Goal: Information Seeking & Learning: Learn about a topic

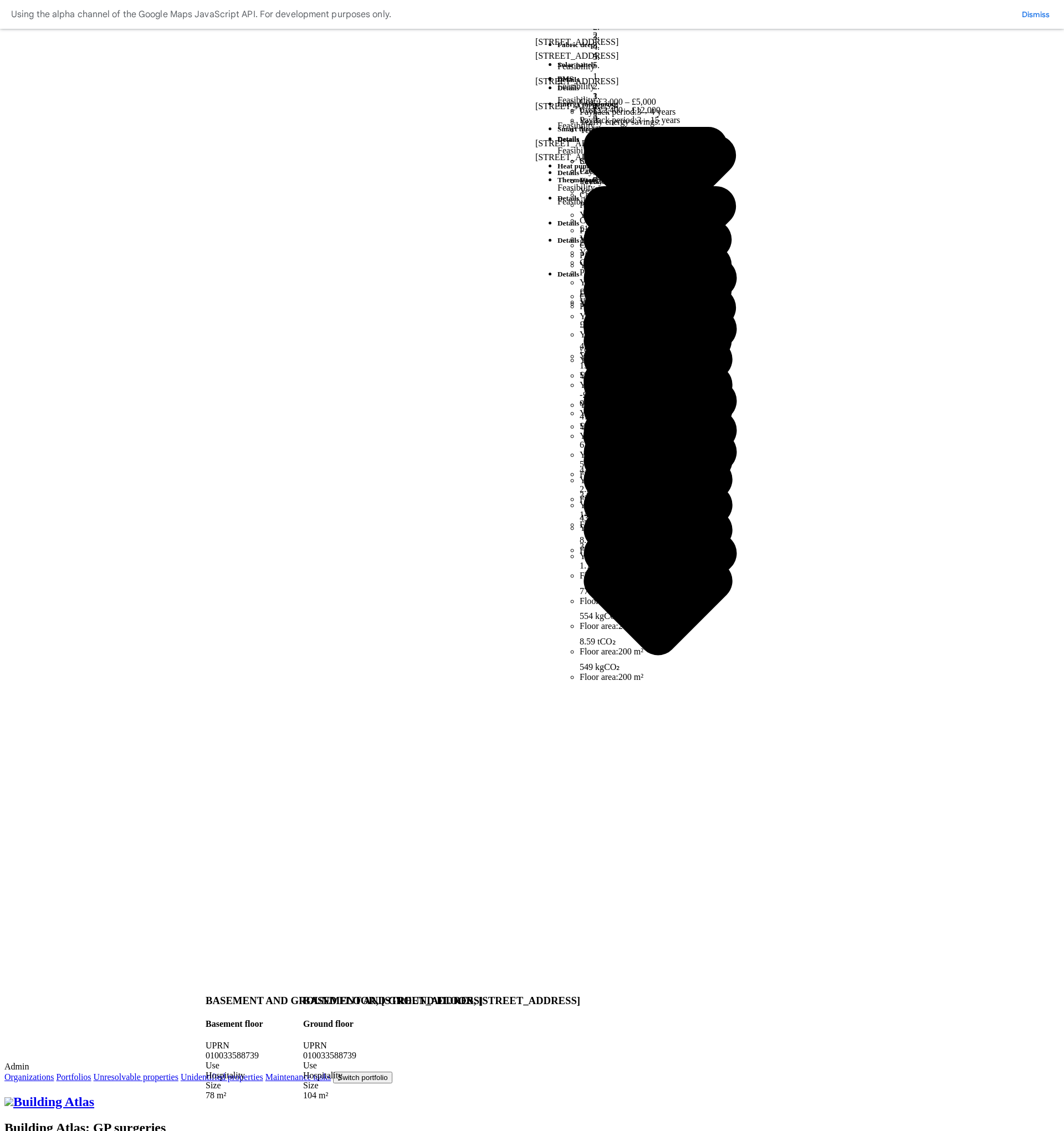
drag, startPoint x: 300, startPoint y: 328, endPoint x: 198, endPoint y: 324, distance: 102.1
copy h2 "[STREET_ADDRESS]"
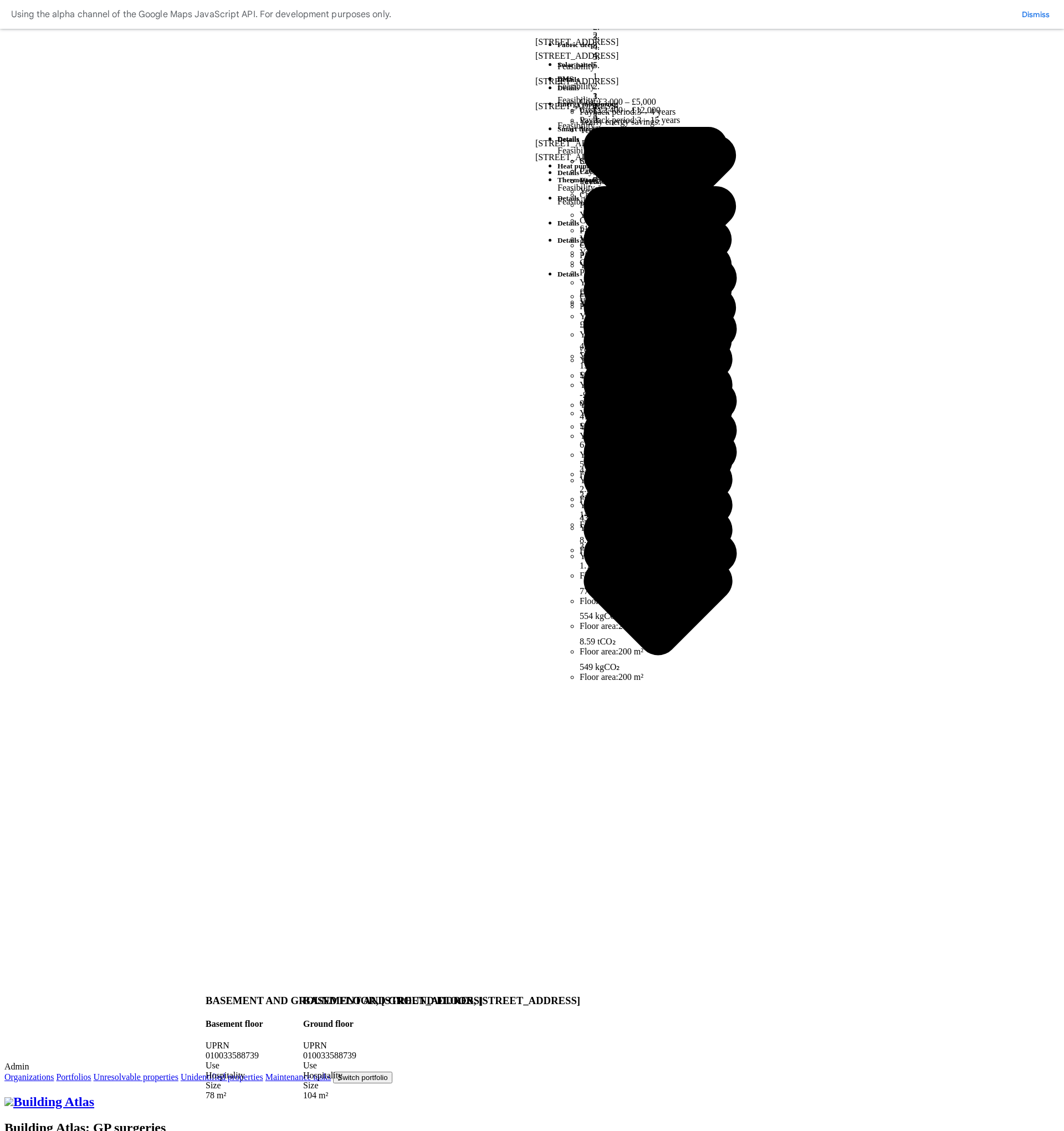
drag, startPoint x: 252, startPoint y: 336, endPoint x: 226, endPoint y: 337, distance: 26.0
copy address "SW1P 4BY"
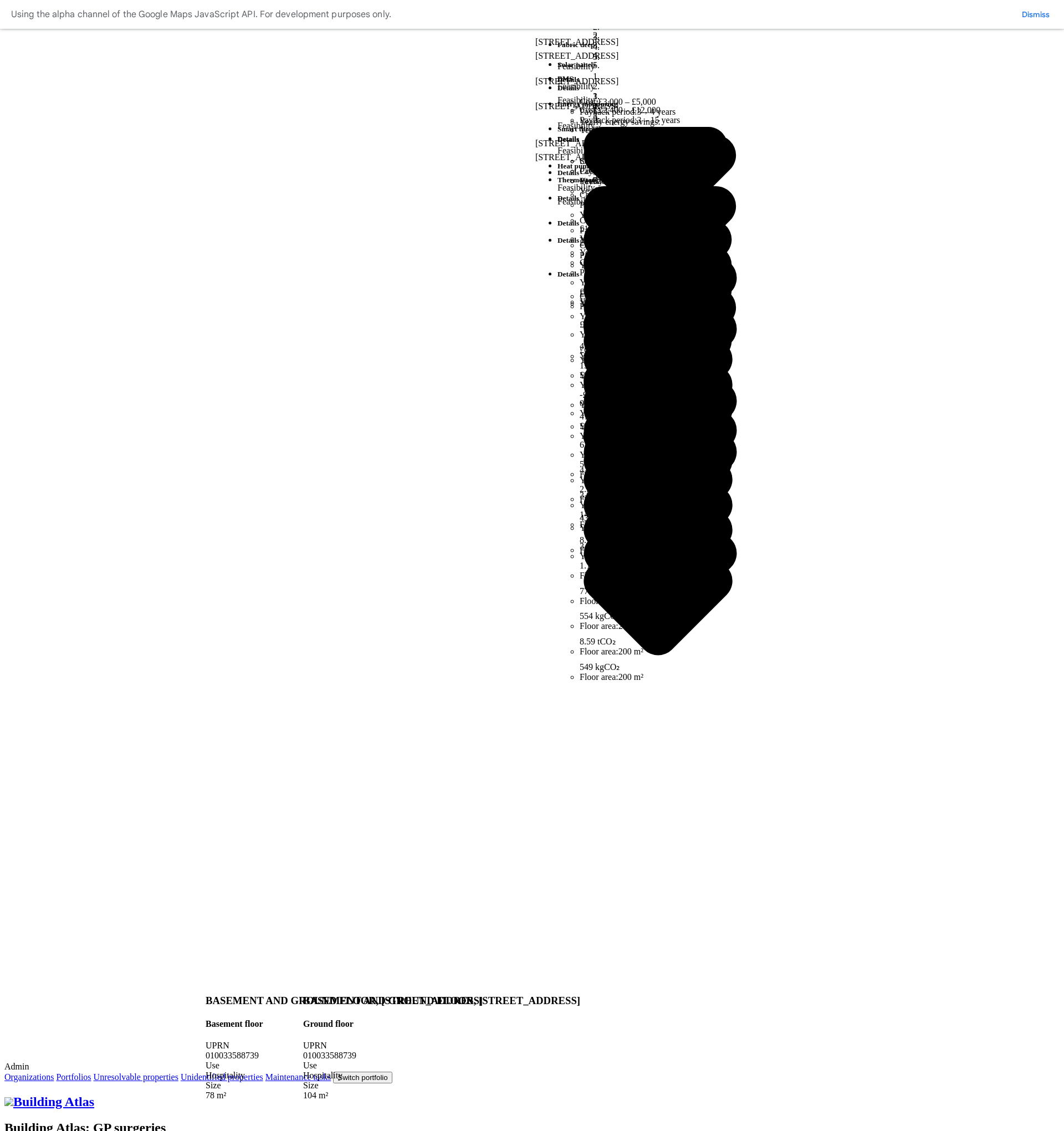
drag, startPoint x: 194, startPoint y: 321, endPoint x: 291, endPoint y: 328, distance: 97.3
copy h2 "[STREET_ADDRESS]"
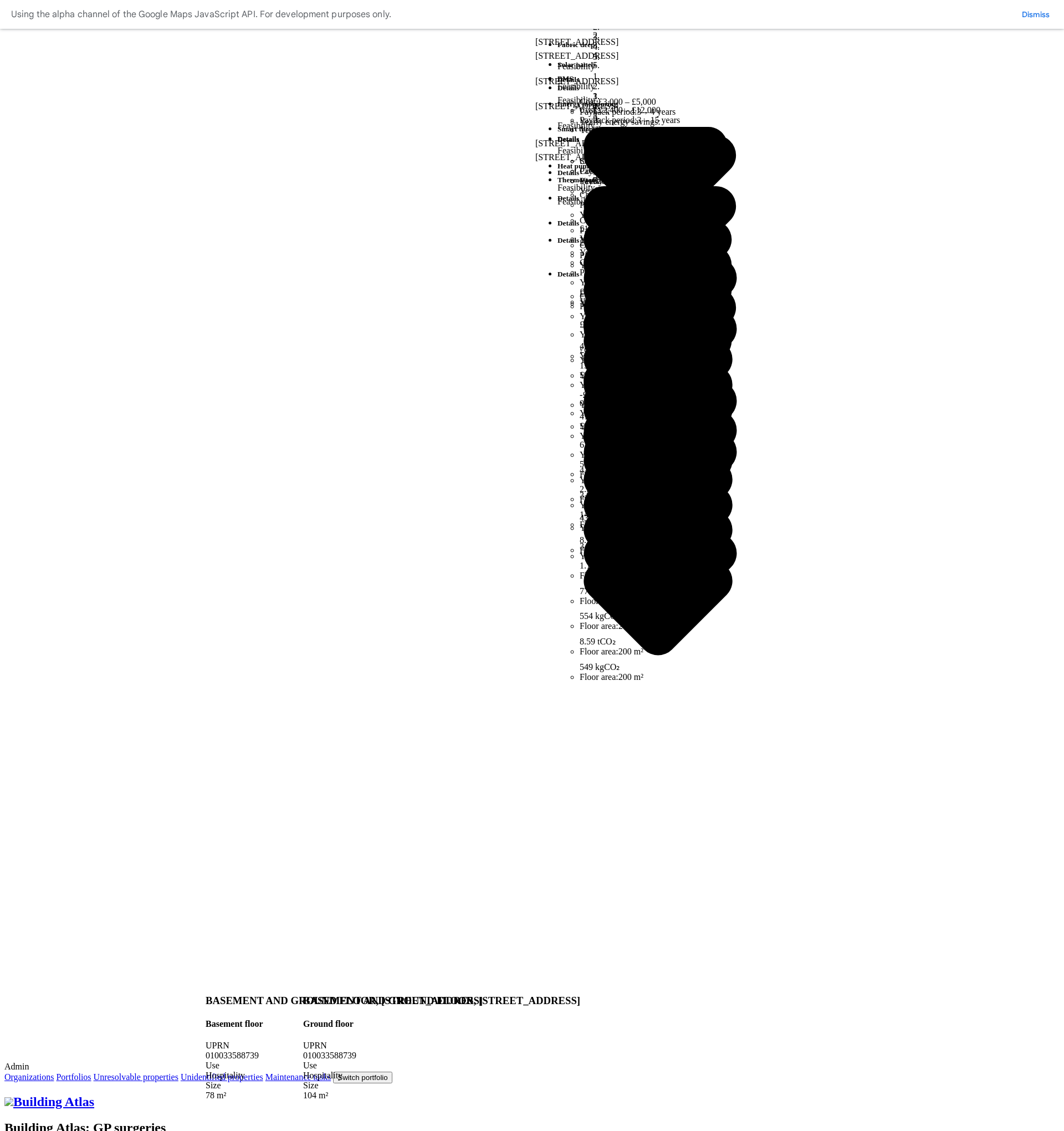
drag, startPoint x: 255, startPoint y: 339, endPoint x: 228, endPoint y: 337, distance: 27.1
copy address "SW1P 4BY"
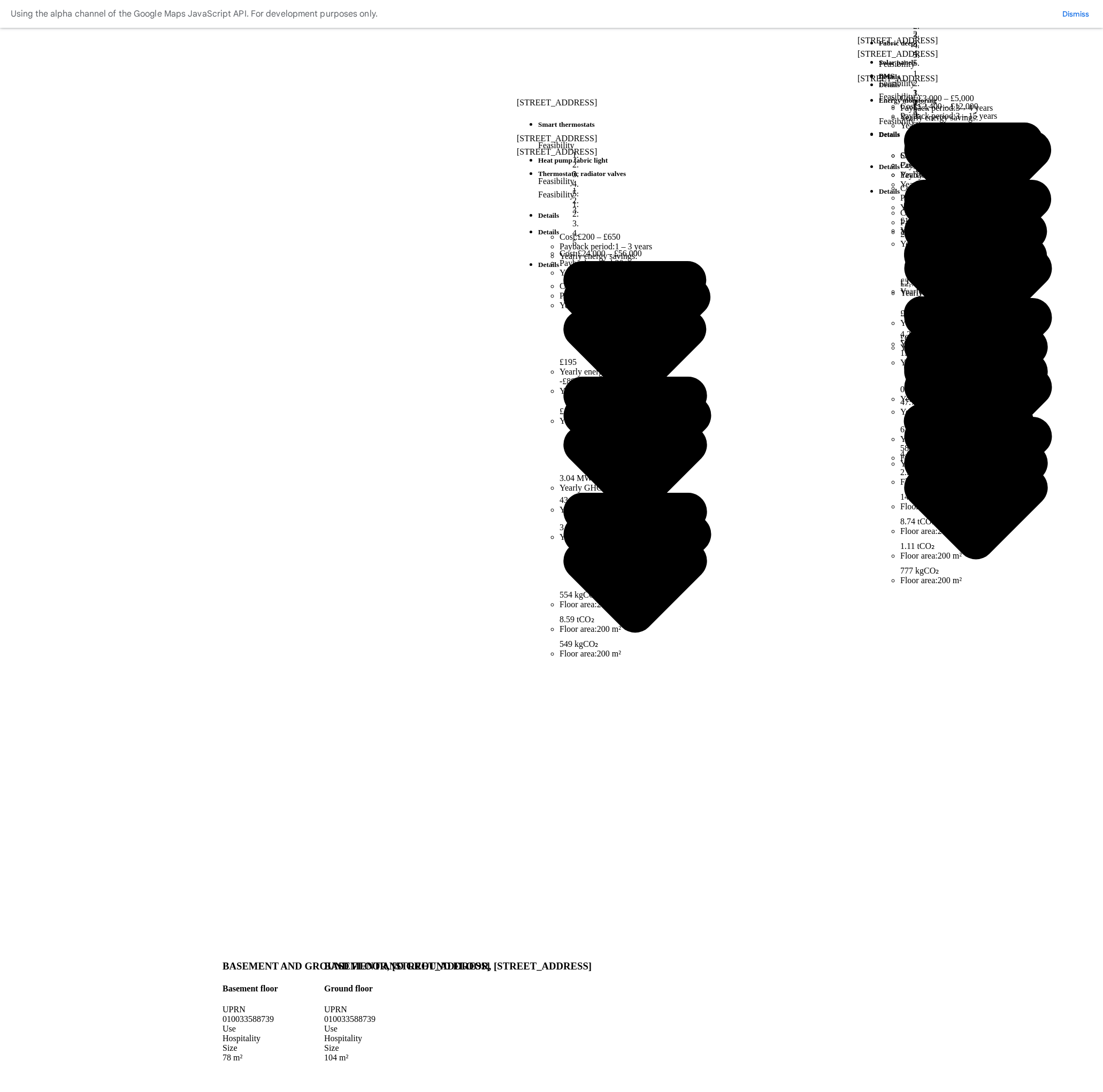
drag, startPoint x: 366, startPoint y: 203, endPoint x: 400, endPoint y: 172, distance: 46.0
drag, startPoint x: 380, startPoint y: 163, endPoint x: 372, endPoint y: 233, distance: 70.5
drag, startPoint x: 381, startPoint y: 235, endPoint x: 316, endPoint y: 190, distance: 79.1
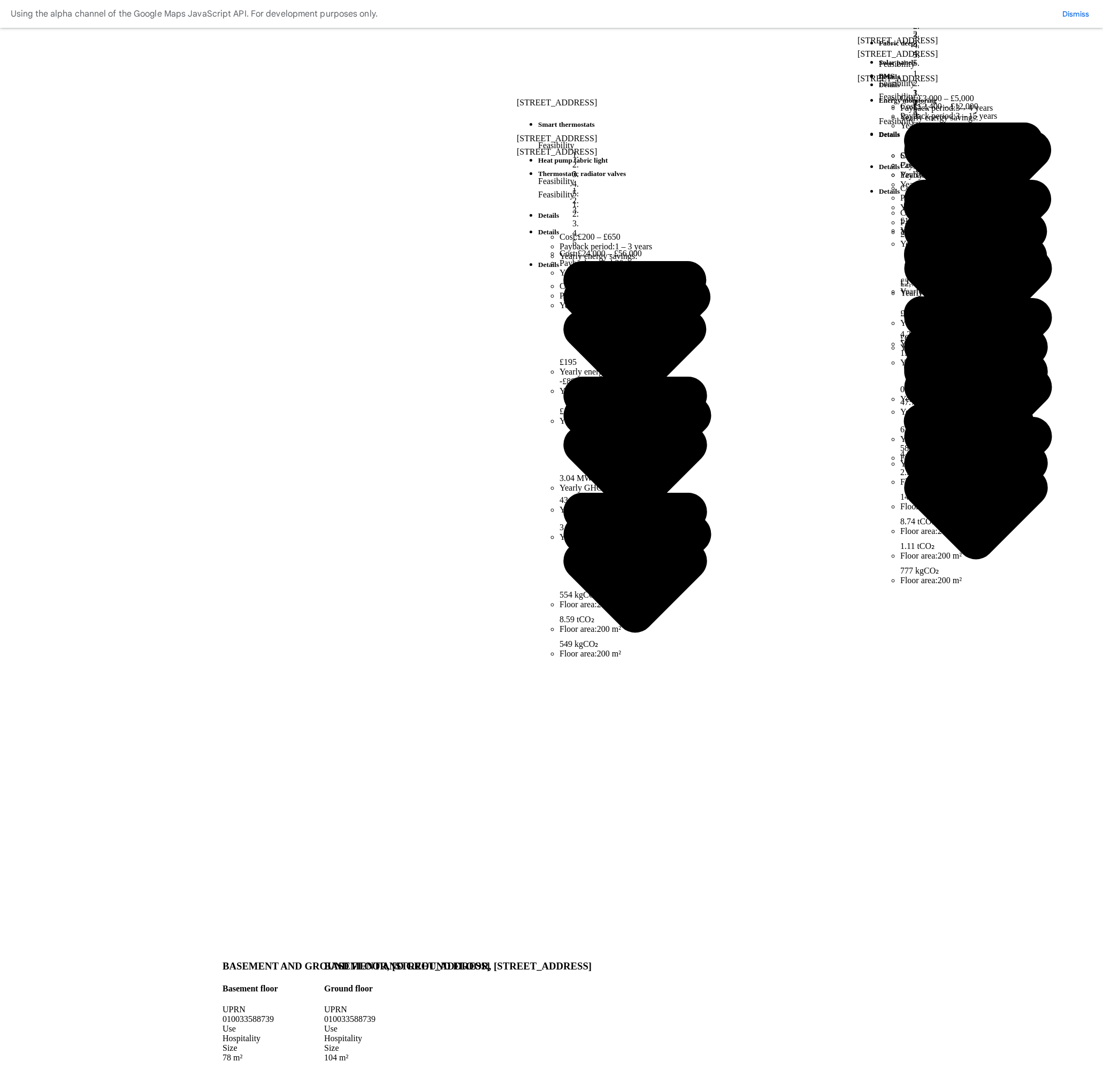
drag, startPoint x: 323, startPoint y: 220, endPoint x: 380, endPoint y: 179, distance: 70.2
drag, startPoint x: 377, startPoint y: 197, endPoint x: 480, endPoint y: 219, distance: 105.3
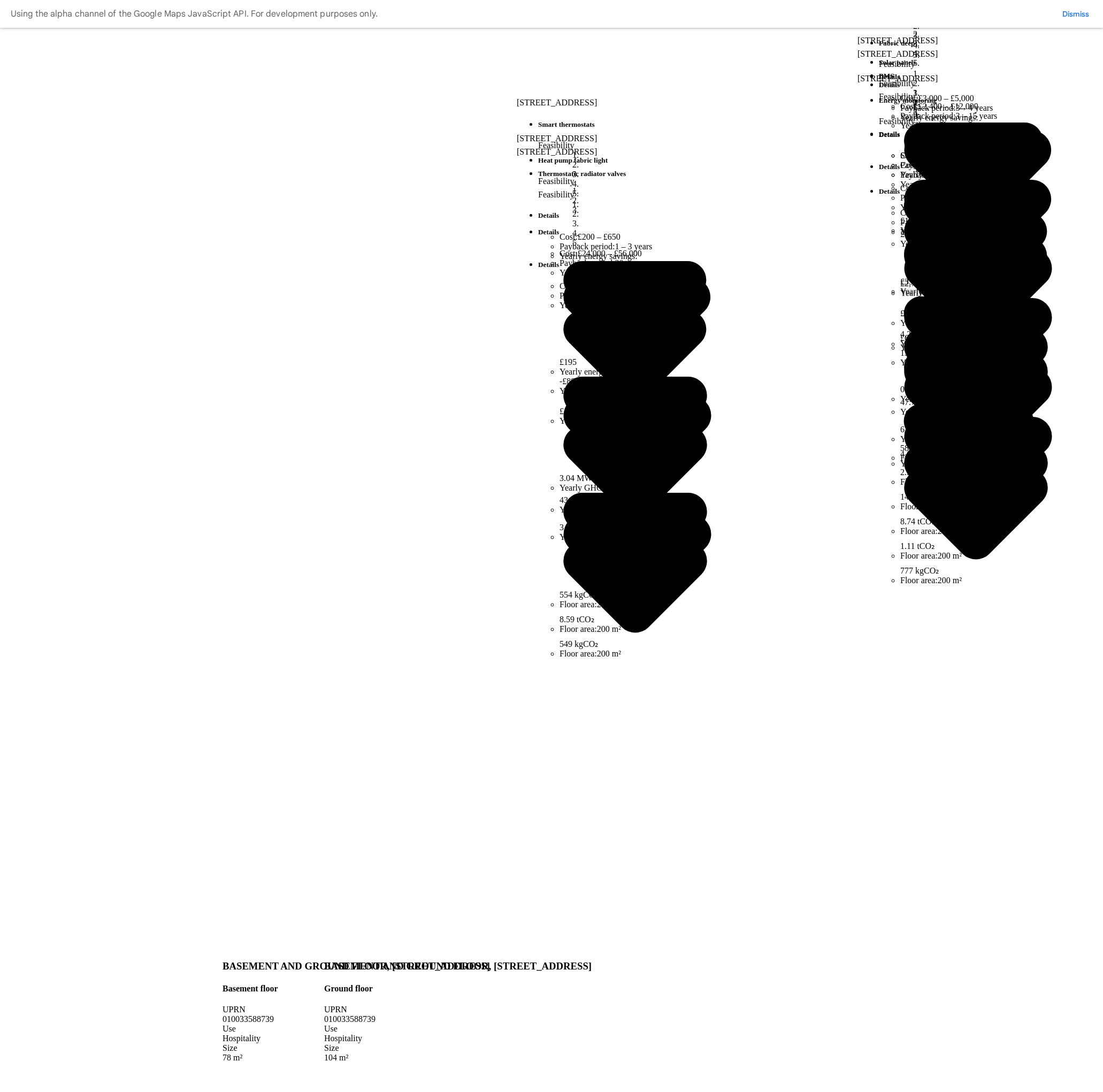
drag, startPoint x: 471, startPoint y: 219, endPoint x: 468, endPoint y: 250, distance: 31.1
drag, startPoint x: 457, startPoint y: 241, endPoint x: 440, endPoint y: 117, distance: 125.2
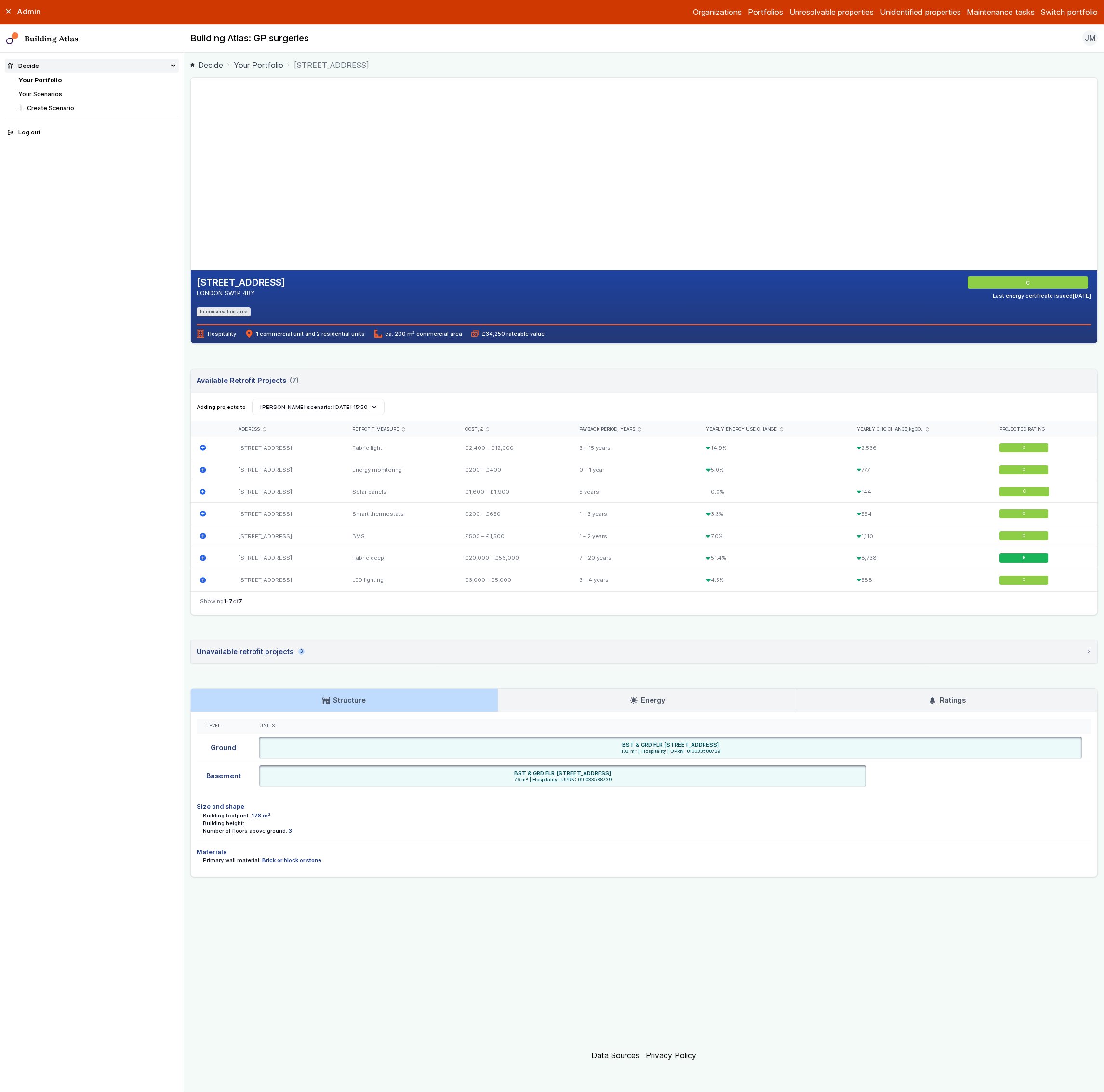
click at [471, 649] on summary "Unavailable retrofit projects 3" at bounding box center [644, 652] width 907 height 23
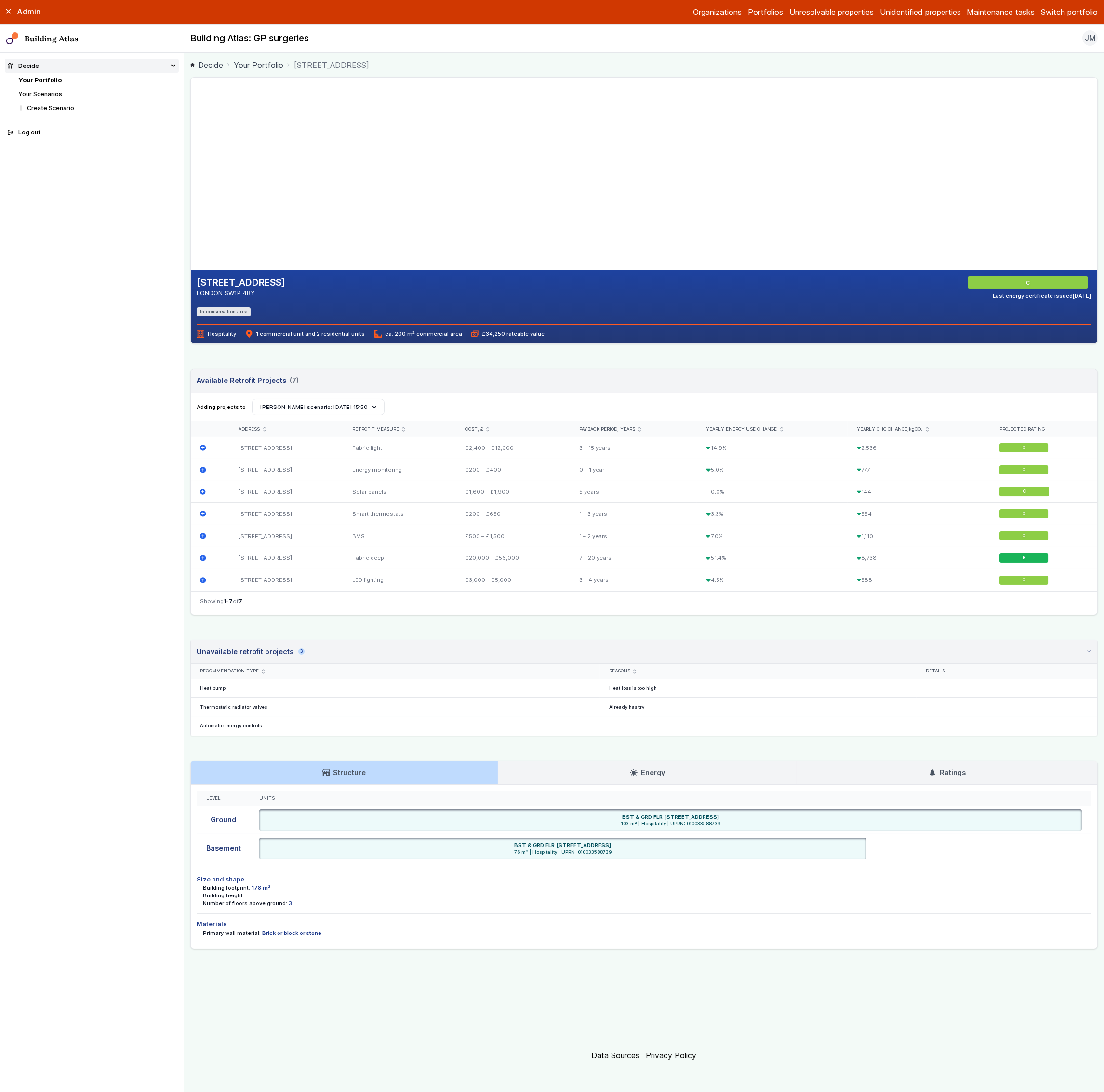
click at [461, 640] on summary "Unavailable retrofit projects 3" at bounding box center [644, 652] width 907 height 24
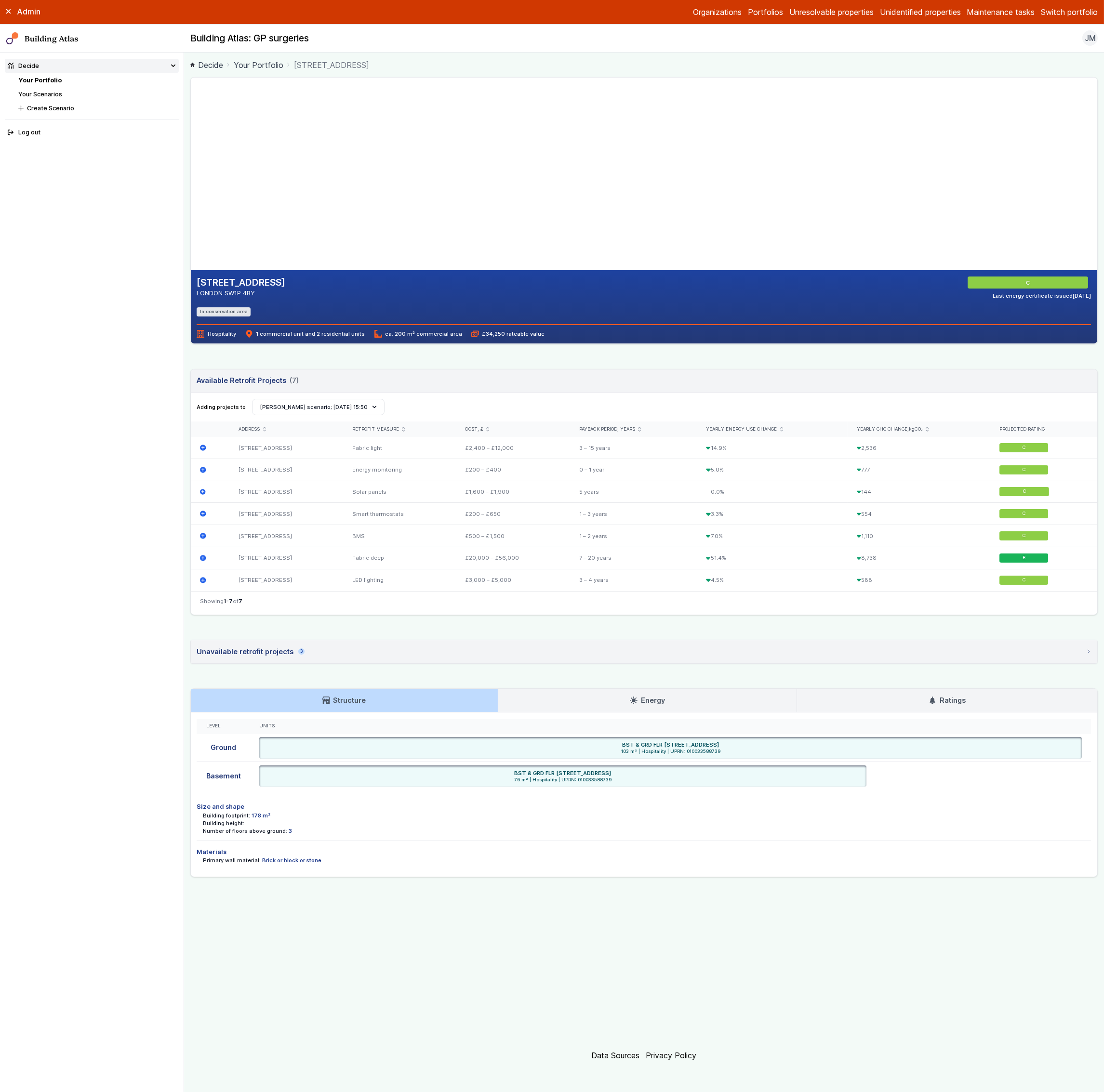
click at [461, 640] on summary "Unavailable retrofit projects 3" at bounding box center [644, 652] width 907 height 23
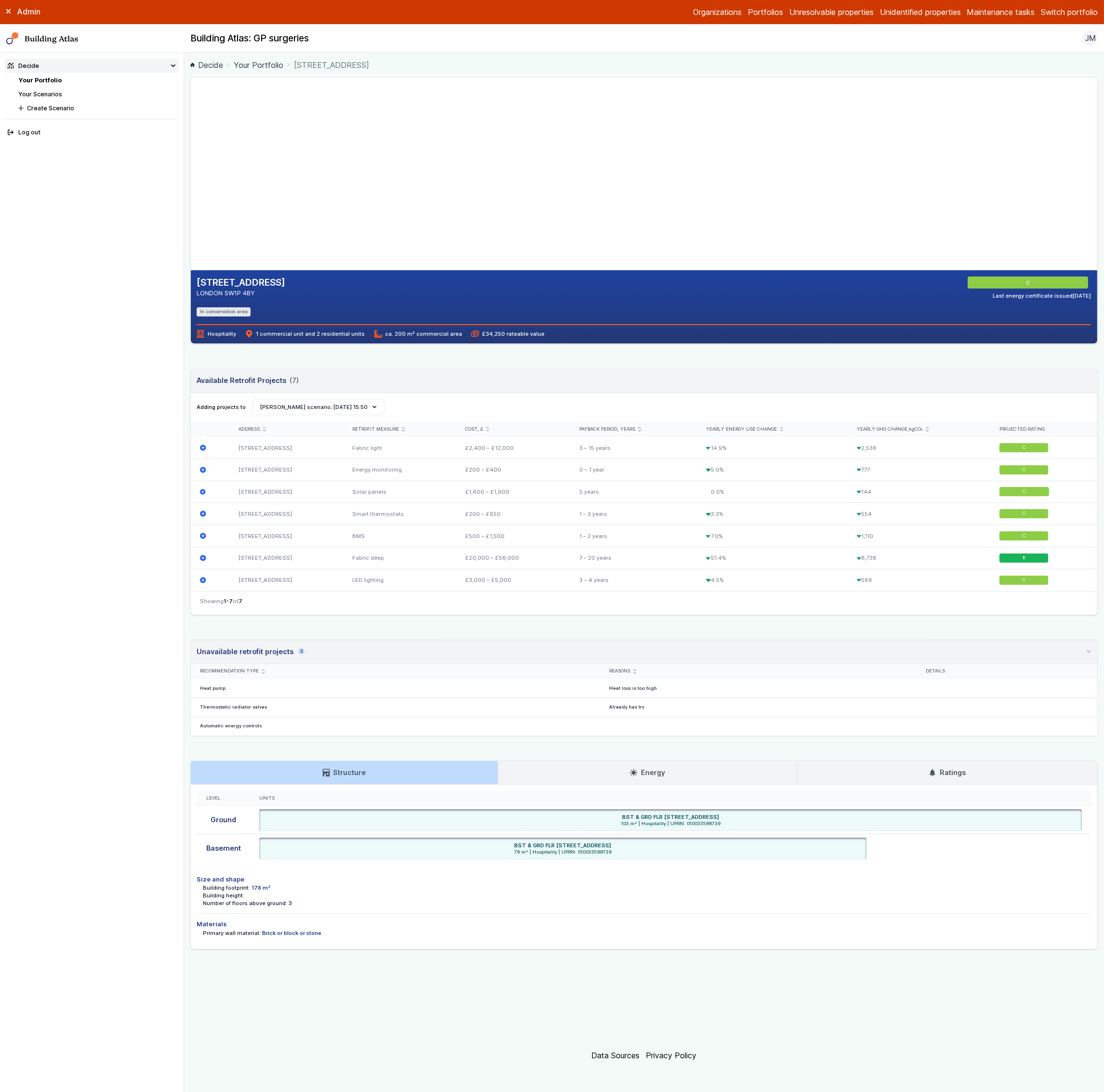
click at [461, 640] on summary "Unavailable retrofit projects 3" at bounding box center [644, 652] width 907 height 24
